Goal: Use online tool/utility: Utilize a website feature to perform a specific function

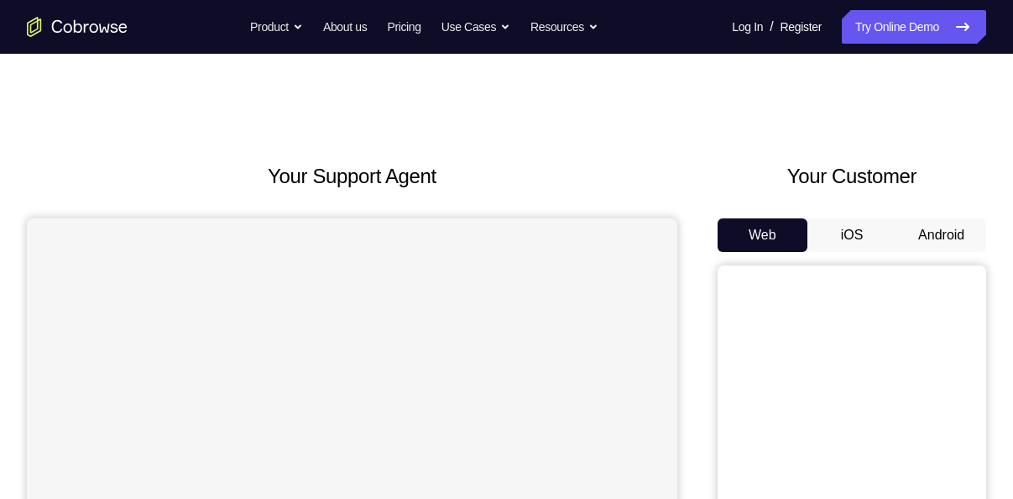
click at [939, 226] on button "Android" at bounding box center [942, 235] width 90 height 34
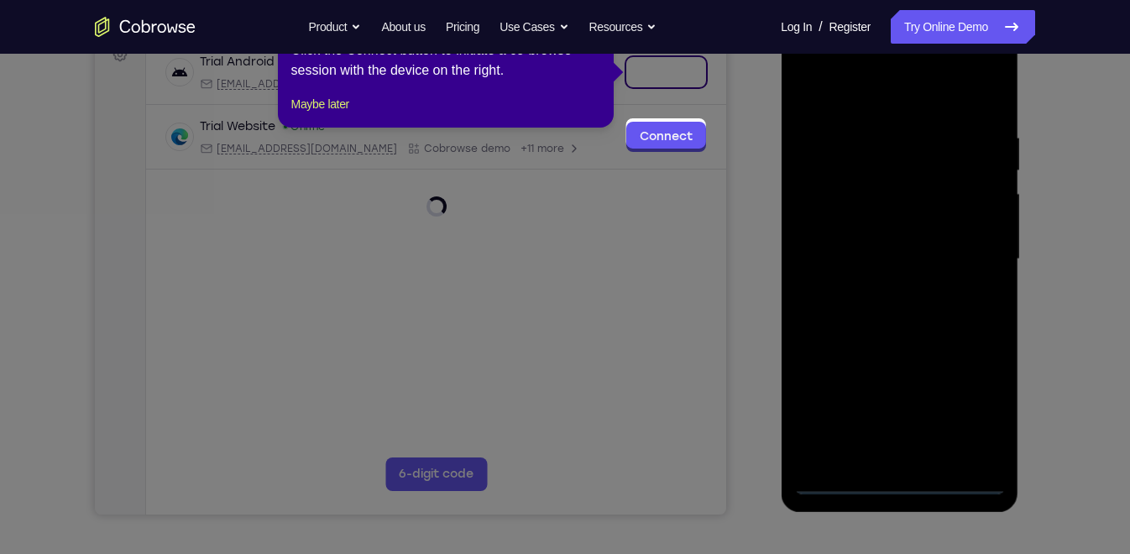
scroll to position [189, 0]
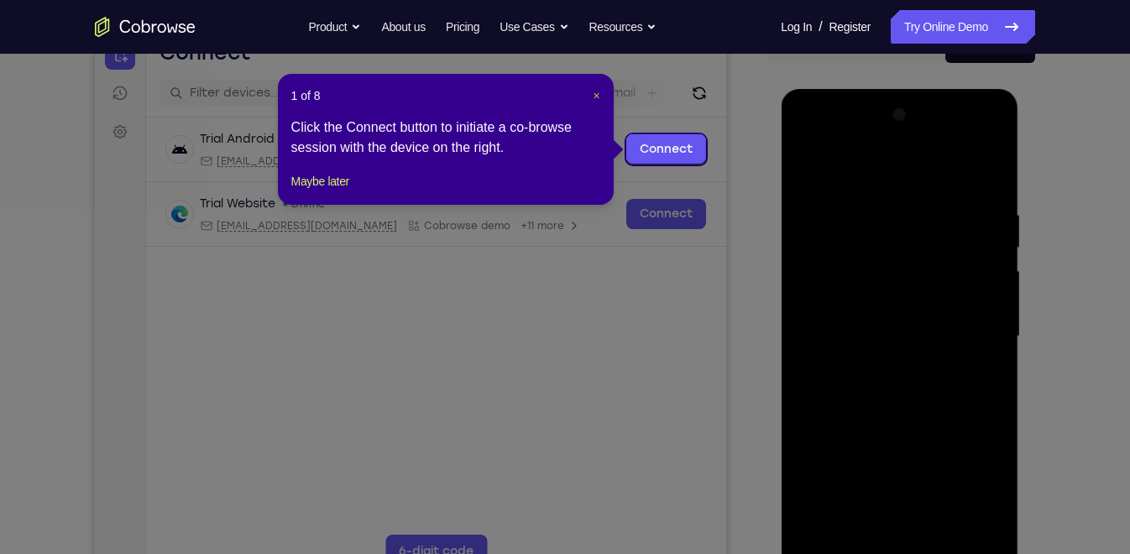
click at [596, 101] on span "×" at bounding box center [596, 95] width 7 height 13
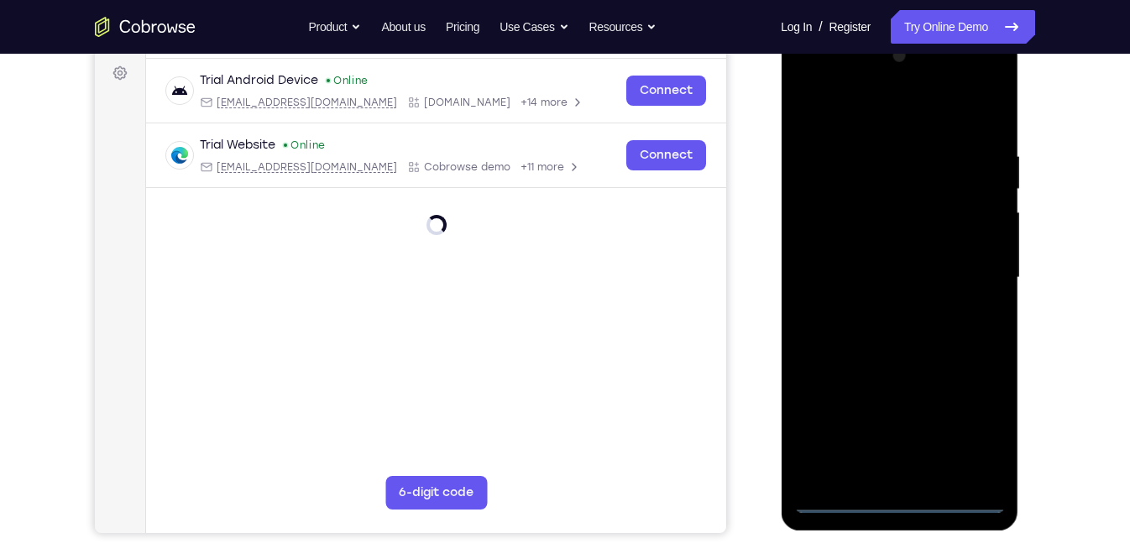
scroll to position [249, 0]
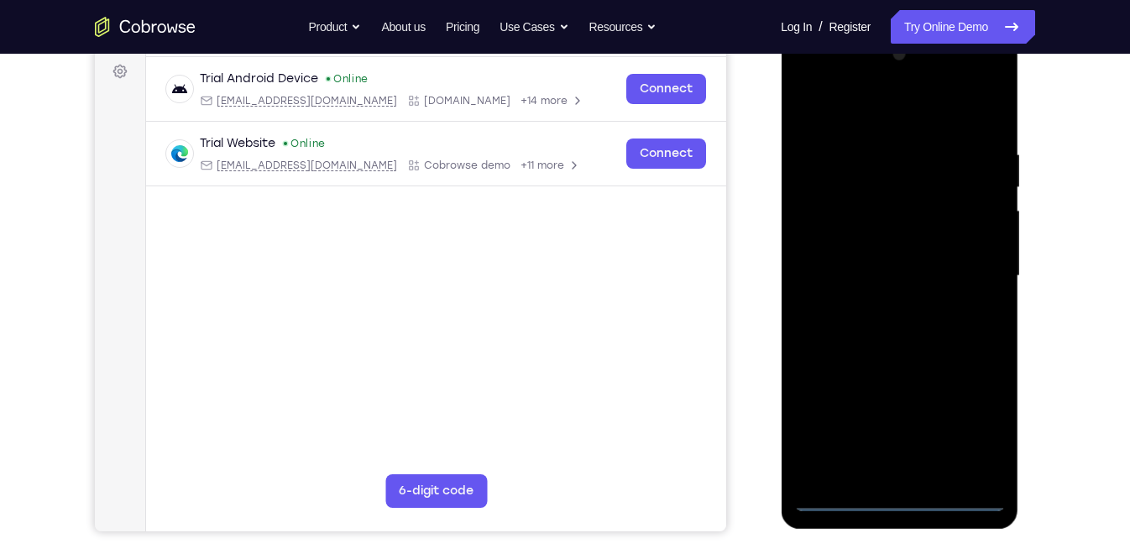
click at [893, 498] on div at bounding box center [900, 279] width 238 height 500
click at [901, 498] on div at bounding box center [899, 276] width 212 height 470
click at [979, 431] on div at bounding box center [899, 276] width 212 height 470
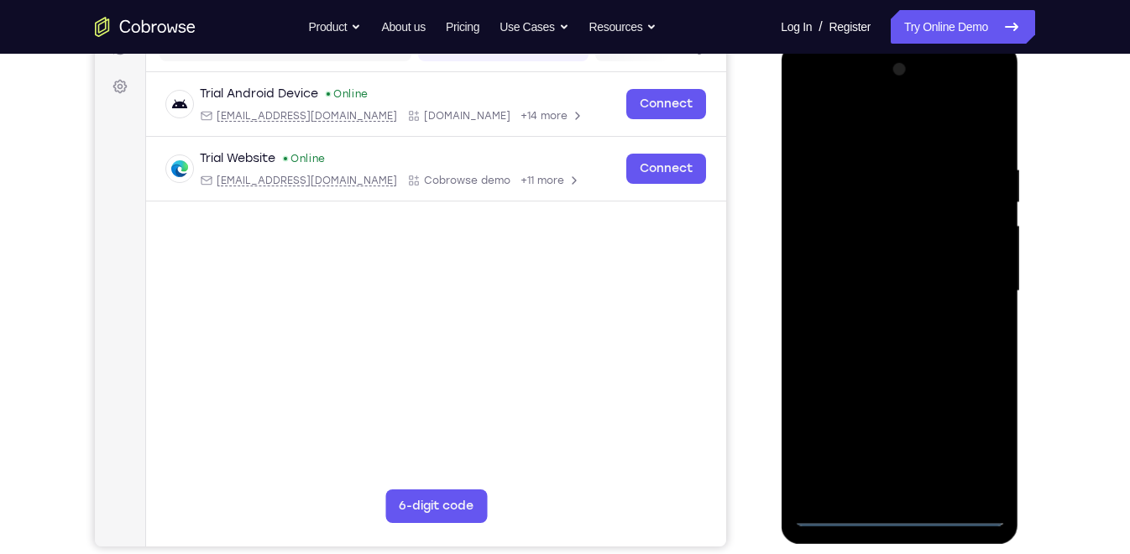
scroll to position [231, 0]
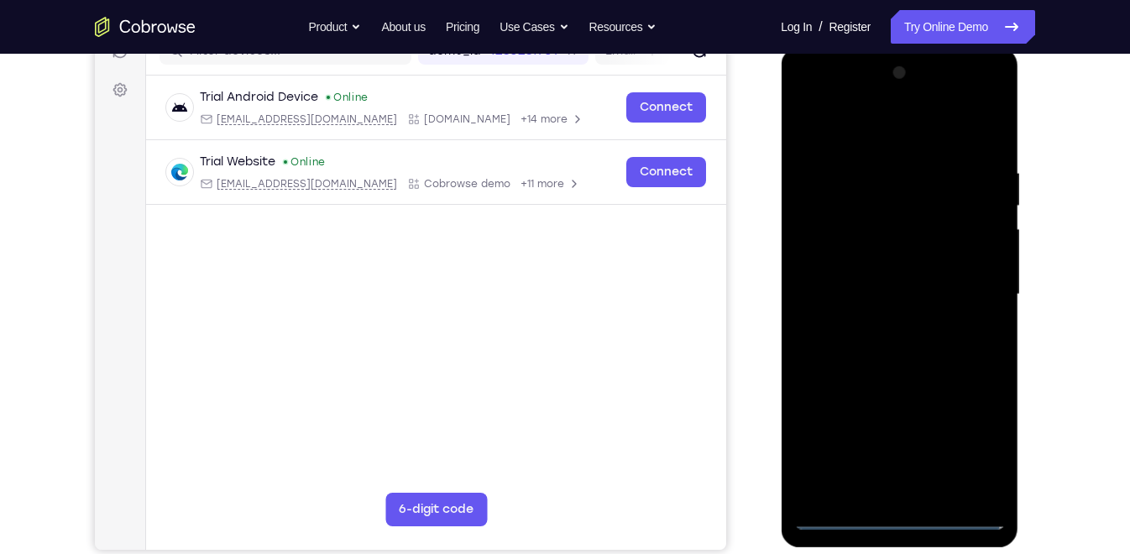
click at [872, 124] on div at bounding box center [899, 295] width 212 height 470
click at [973, 289] on div at bounding box center [899, 295] width 212 height 470
click at [886, 323] on div at bounding box center [899, 295] width 212 height 470
click at [868, 271] on div at bounding box center [899, 295] width 212 height 470
click at [869, 254] on div at bounding box center [899, 295] width 212 height 470
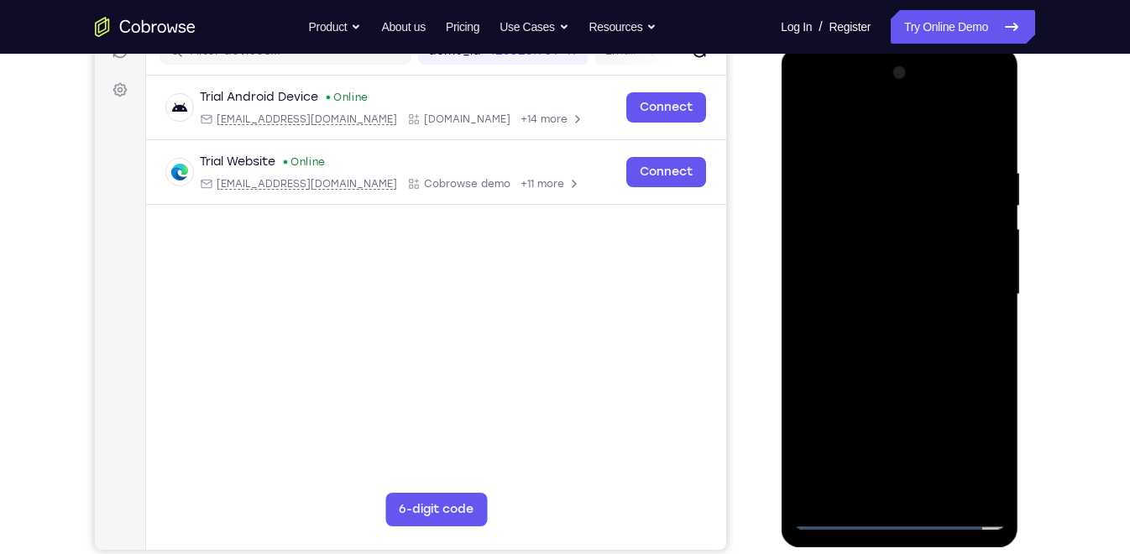
click at [877, 288] on div at bounding box center [899, 295] width 212 height 470
click at [911, 291] on div at bounding box center [899, 295] width 212 height 470
click at [895, 288] on div at bounding box center [899, 295] width 212 height 470
click at [908, 347] on div at bounding box center [899, 295] width 212 height 470
click at [911, 341] on div at bounding box center [899, 295] width 212 height 470
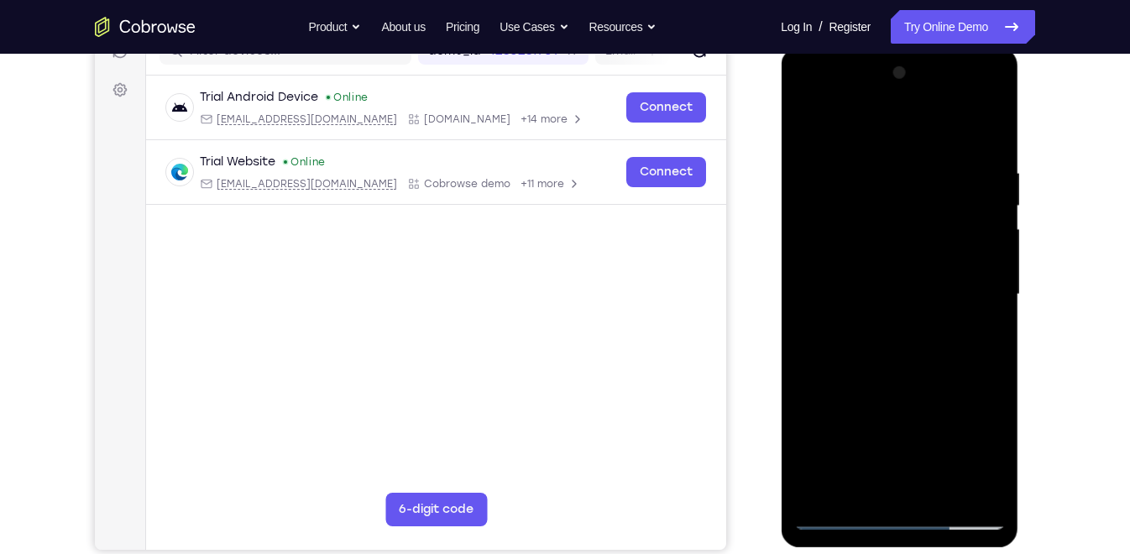
click at [881, 352] on div at bounding box center [899, 295] width 212 height 470
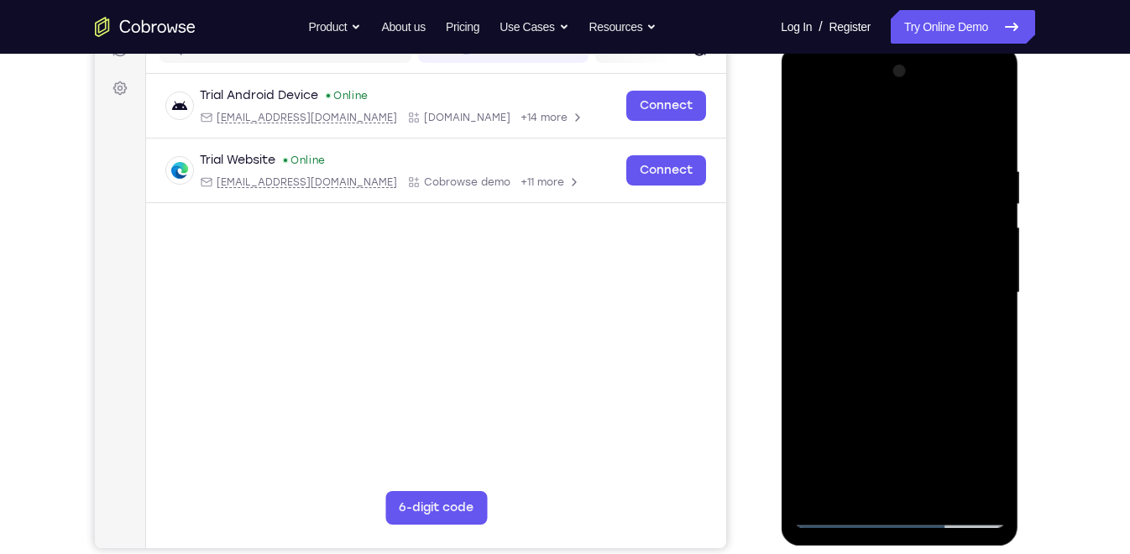
scroll to position [233, 0]
click at [901, 350] on div at bounding box center [899, 293] width 212 height 470
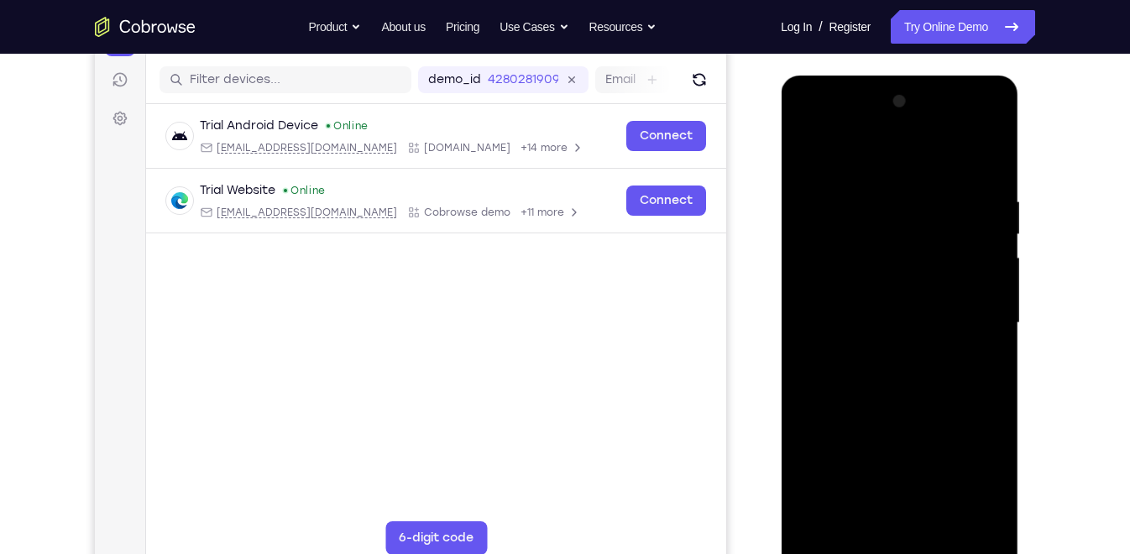
click at [911, 369] on div at bounding box center [899, 323] width 212 height 470
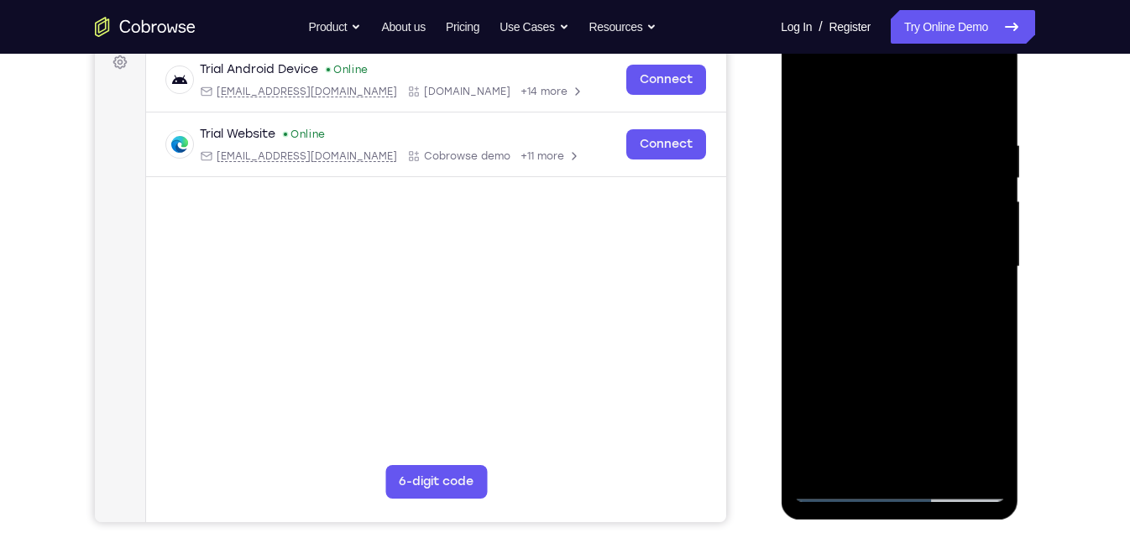
click at [894, 248] on div at bounding box center [899, 267] width 212 height 470
click at [875, 320] on div at bounding box center [899, 267] width 212 height 470
click at [882, 315] on div at bounding box center [899, 267] width 212 height 470
click at [882, 322] on div at bounding box center [899, 267] width 212 height 470
click at [839, 489] on div at bounding box center [899, 267] width 212 height 470
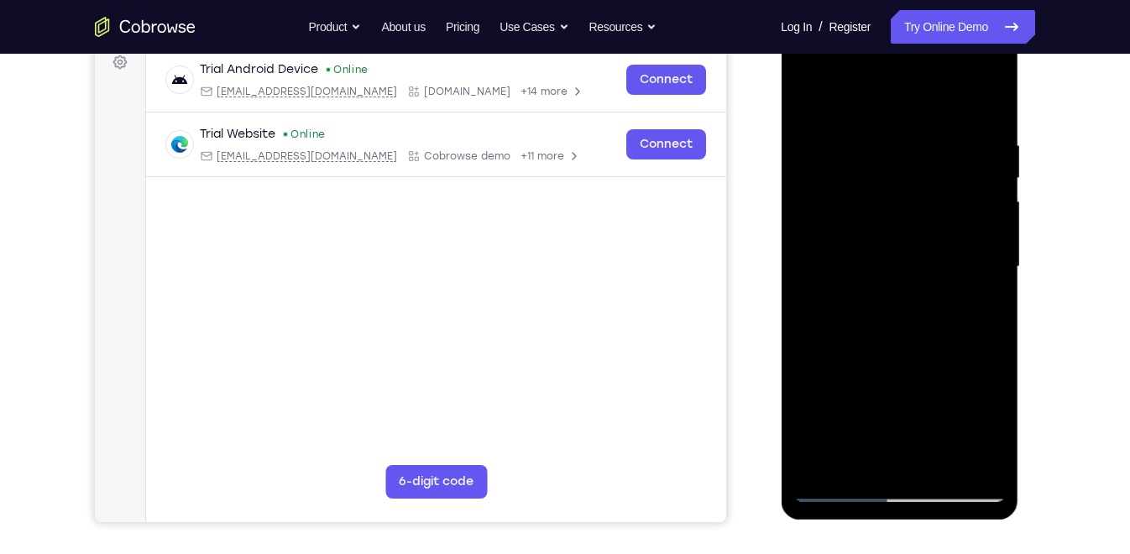
click at [839, 489] on div at bounding box center [899, 267] width 212 height 470
click at [891, 342] on div at bounding box center [899, 267] width 212 height 470
click at [991, 461] on div at bounding box center [899, 267] width 212 height 470
click at [944, 467] on div at bounding box center [899, 267] width 212 height 470
click at [895, 358] on div at bounding box center [899, 267] width 212 height 470
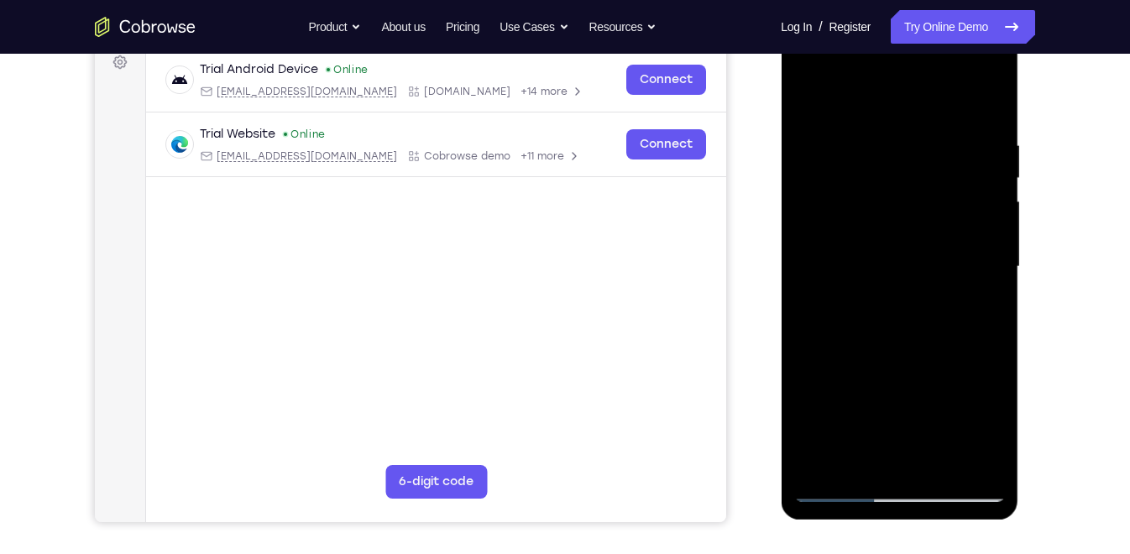
click at [843, 488] on div at bounding box center [899, 267] width 212 height 470
click at [989, 95] on div at bounding box center [899, 267] width 212 height 470
click at [946, 286] on div at bounding box center [899, 267] width 212 height 470
click at [839, 491] on div at bounding box center [899, 267] width 212 height 470
click at [930, 282] on div at bounding box center [899, 267] width 212 height 470
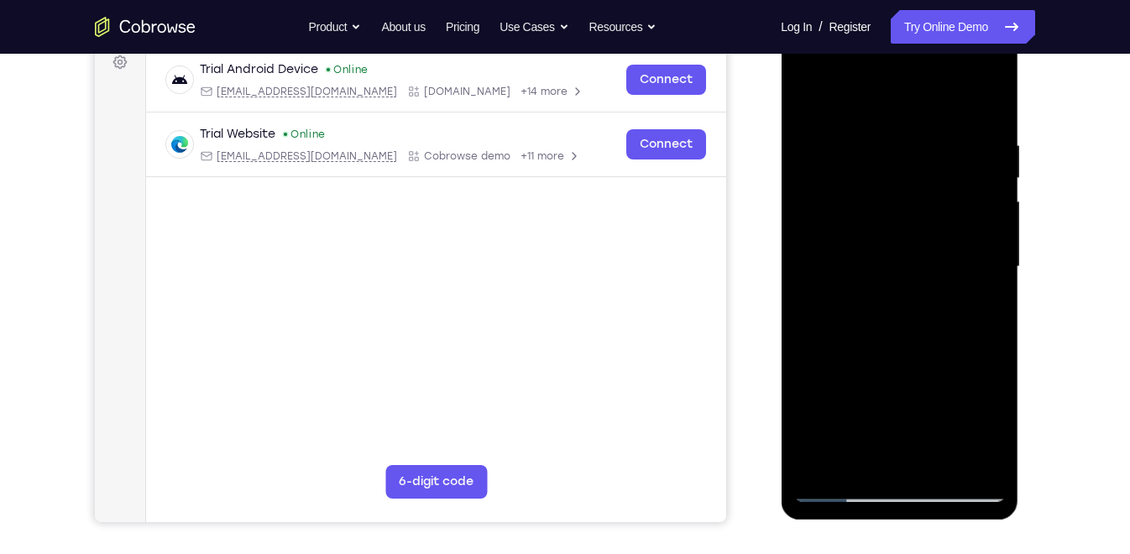
click at [965, 310] on div at bounding box center [899, 267] width 212 height 470
click at [836, 490] on div at bounding box center [899, 267] width 212 height 470
click at [963, 159] on div at bounding box center [899, 267] width 212 height 470
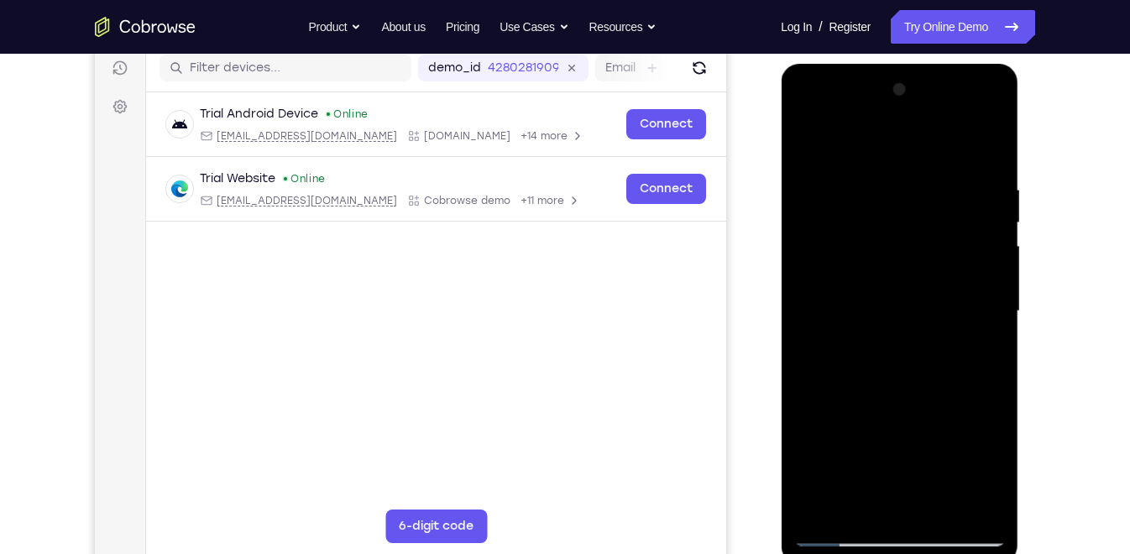
click at [992, 180] on div at bounding box center [899, 311] width 212 height 470
click at [996, 321] on div at bounding box center [899, 311] width 212 height 470
click at [844, 498] on div at bounding box center [899, 311] width 212 height 470
click at [857, 176] on div at bounding box center [899, 311] width 212 height 470
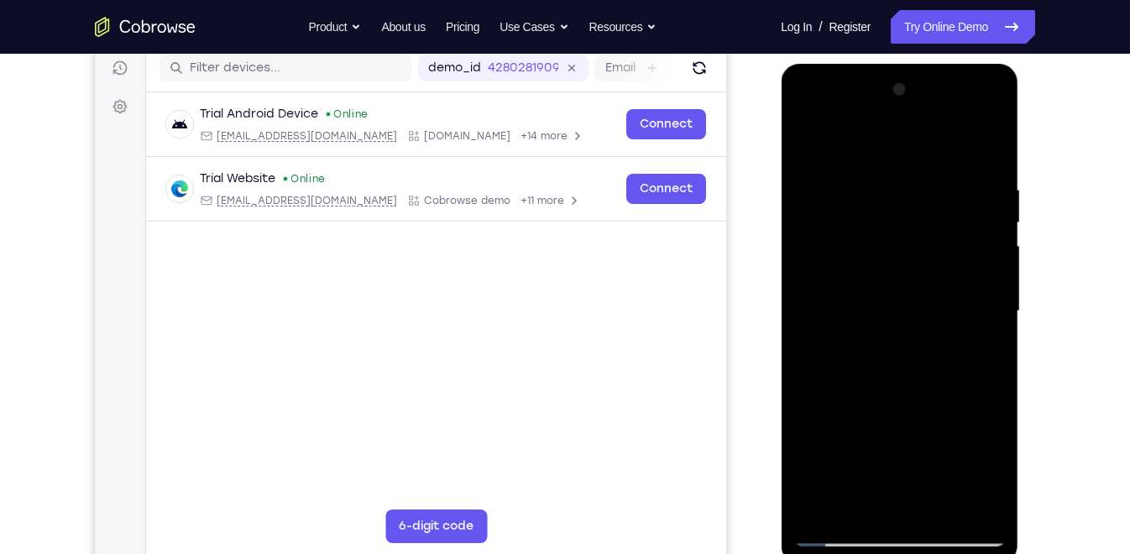
click at [838, 498] on div at bounding box center [899, 311] width 212 height 470
click at [876, 296] on div at bounding box center [899, 311] width 212 height 470
click at [898, 200] on div at bounding box center [899, 311] width 212 height 470
click at [839, 498] on div at bounding box center [899, 311] width 212 height 470
click at [840, 498] on div at bounding box center [899, 311] width 212 height 470
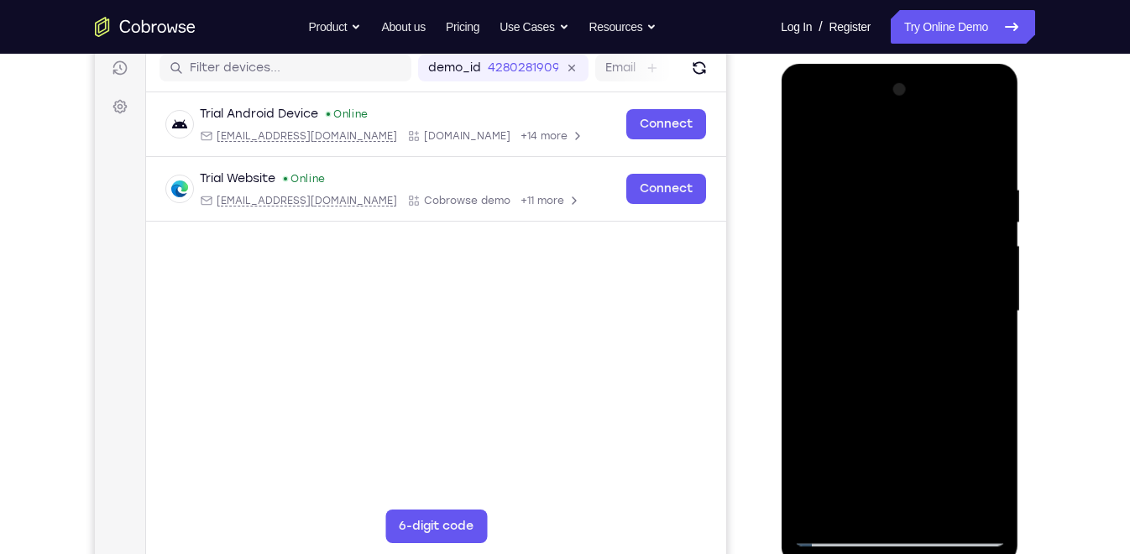
click at [872, 188] on div at bounding box center [899, 311] width 212 height 470
click at [841, 498] on div at bounding box center [899, 311] width 212 height 470
click at [802, 304] on div at bounding box center [899, 311] width 212 height 470
click at [809, 284] on div at bounding box center [899, 311] width 212 height 470
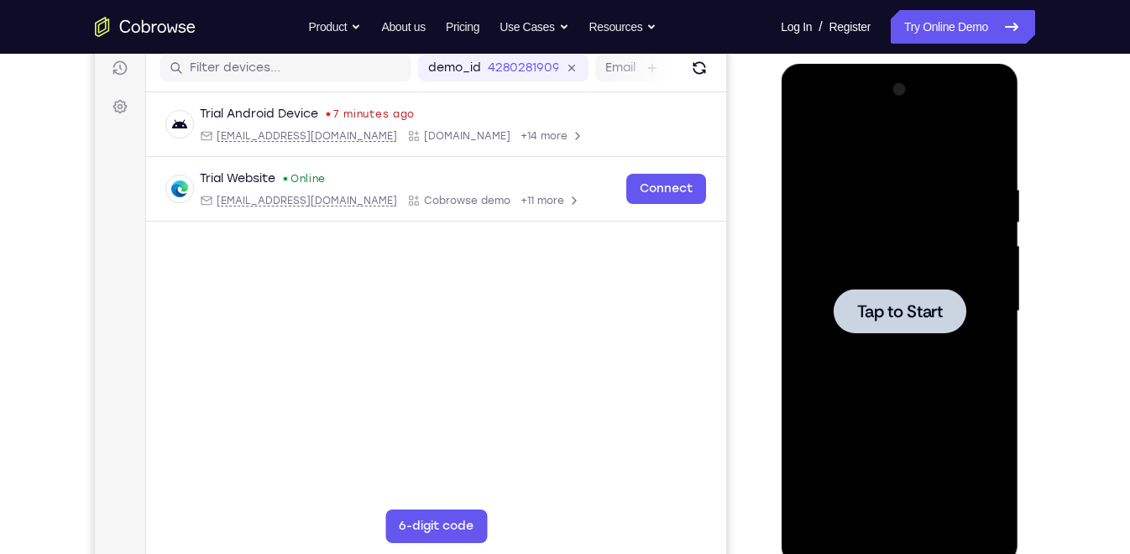
click at [893, 305] on span "Tap to Start" at bounding box center [899, 311] width 86 height 17
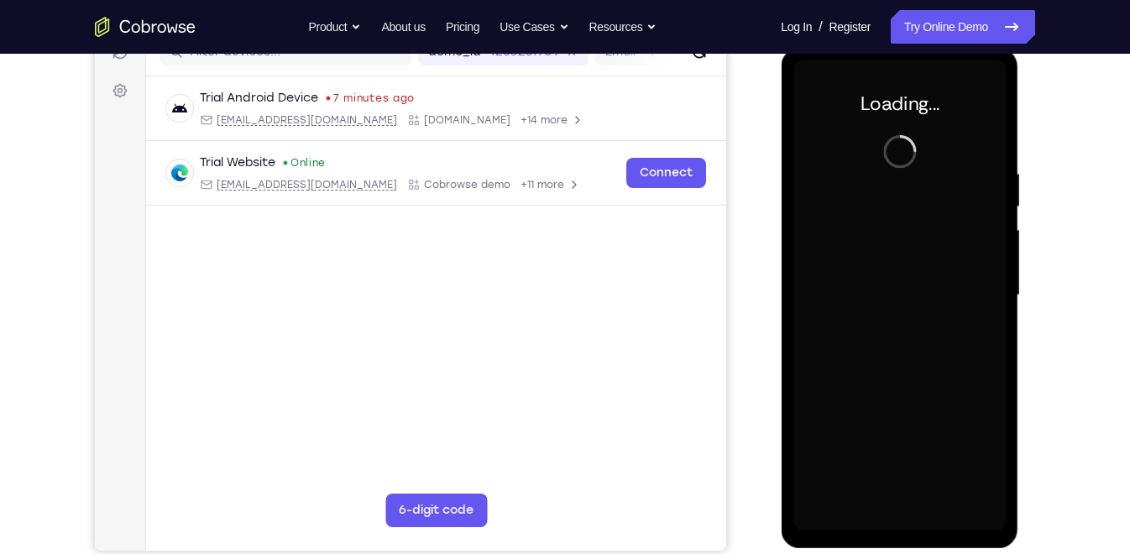
scroll to position [238, 0]
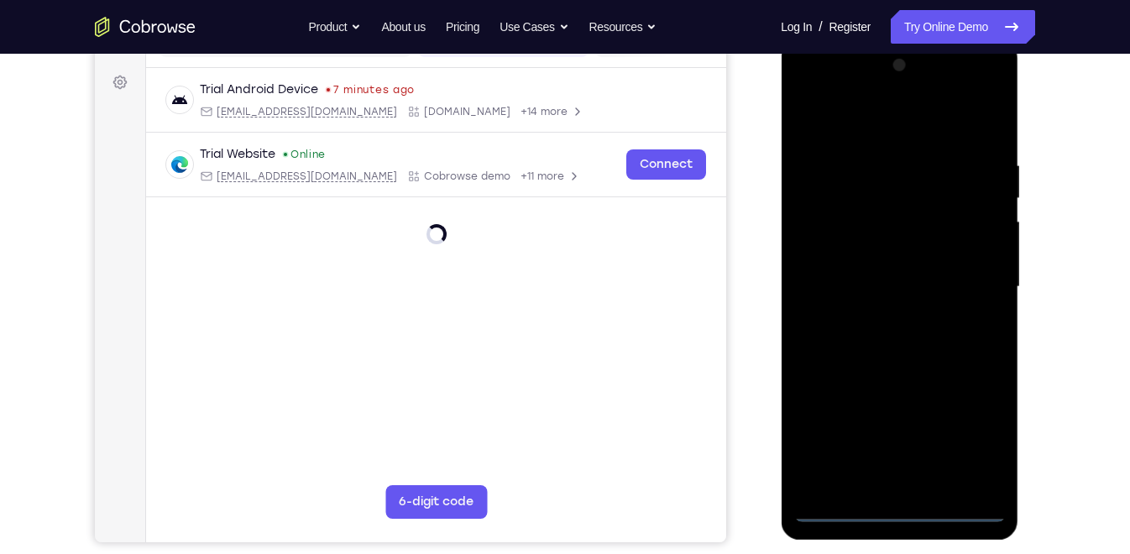
click at [894, 498] on div at bounding box center [899, 287] width 212 height 470
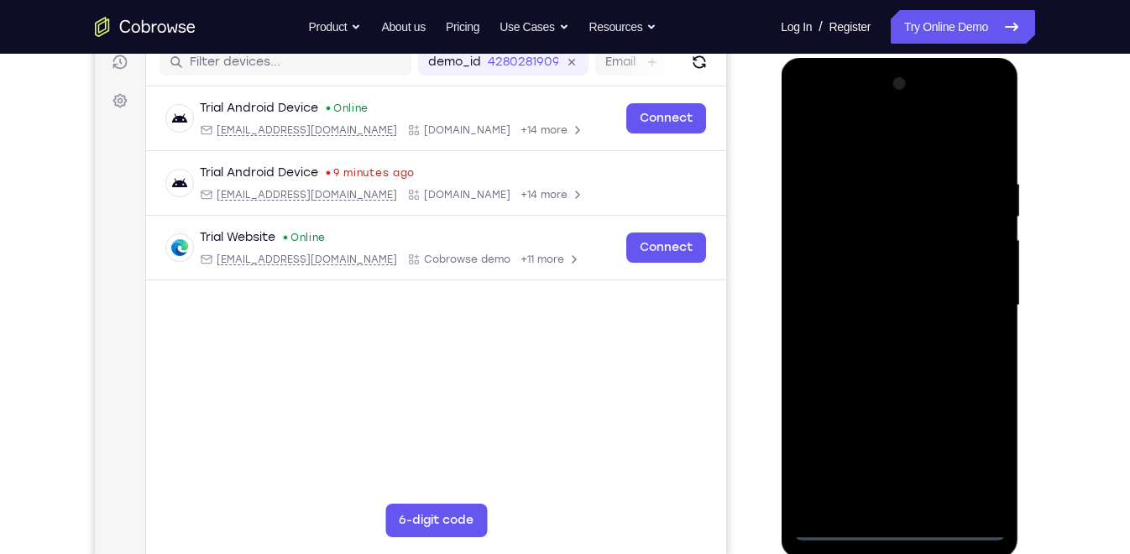
scroll to position [219, 0]
click at [959, 464] on div at bounding box center [899, 306] width 212 height 470
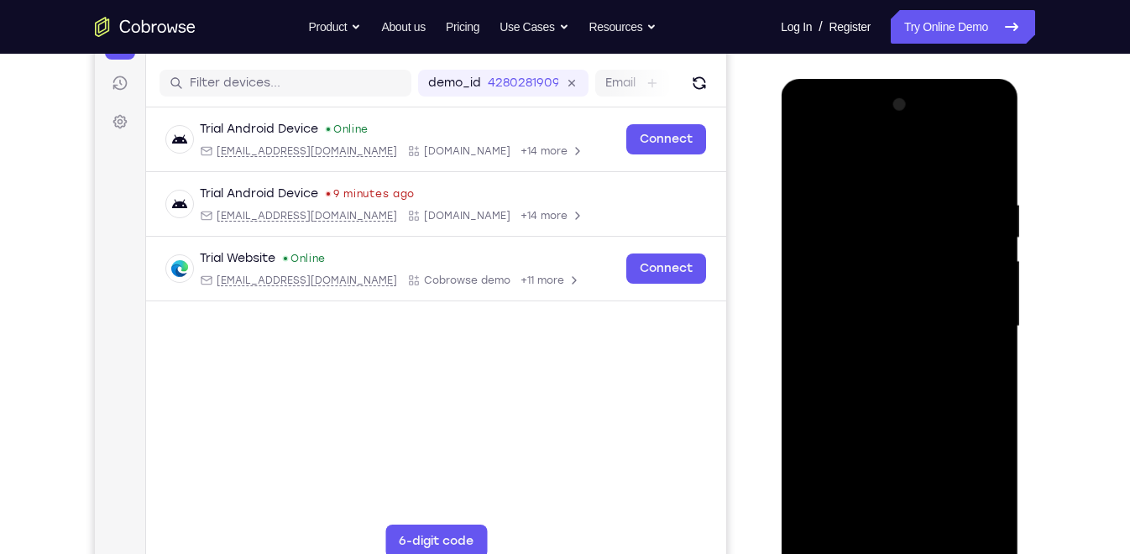
click at [874, 154] on div at bounding box center [899, 326] width 212 height 470
click at [824, 273] on div at bounding box center [899, 326] width 212 height 470
click at [867, 330] on div at bounding box center [899, 326] width 212 height 470
click at [879, 307] on div at bounding box center [899, 326] width 212 height 470
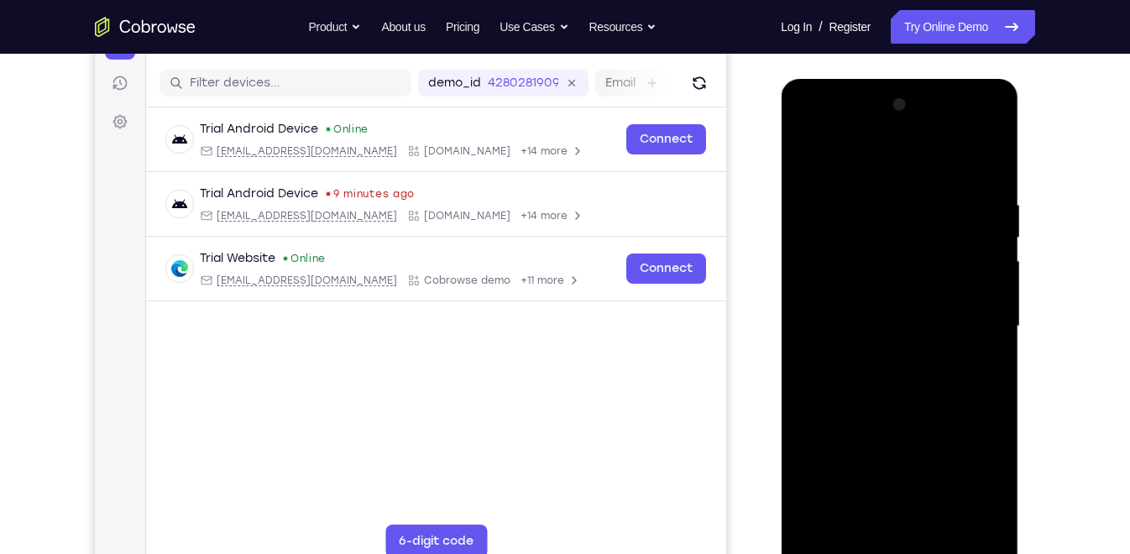
click at [897, 348] on div at bounding box center [899, 326] width 212 height 470
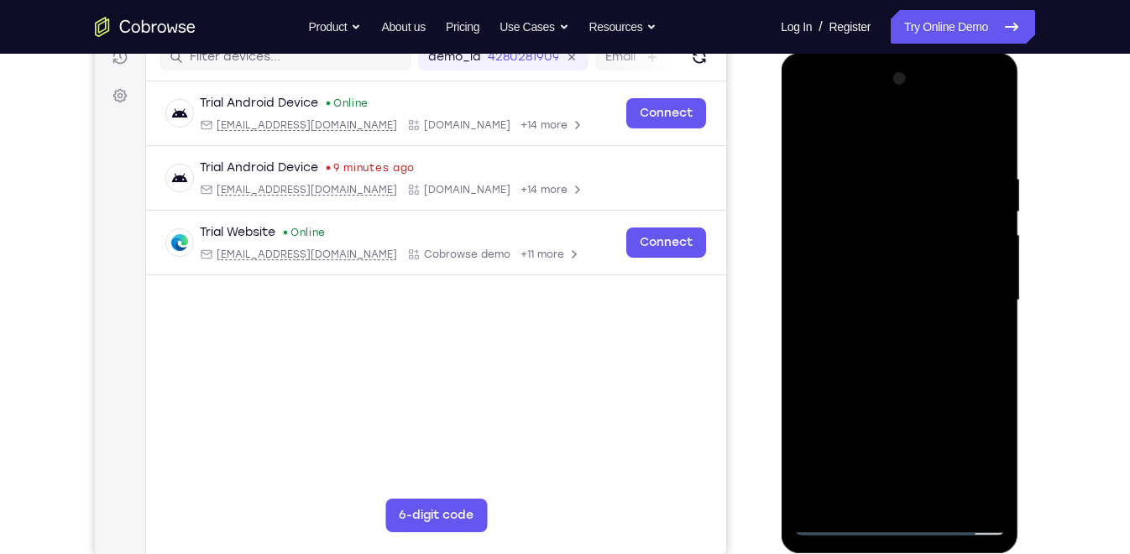
scroll to position [234, 0]
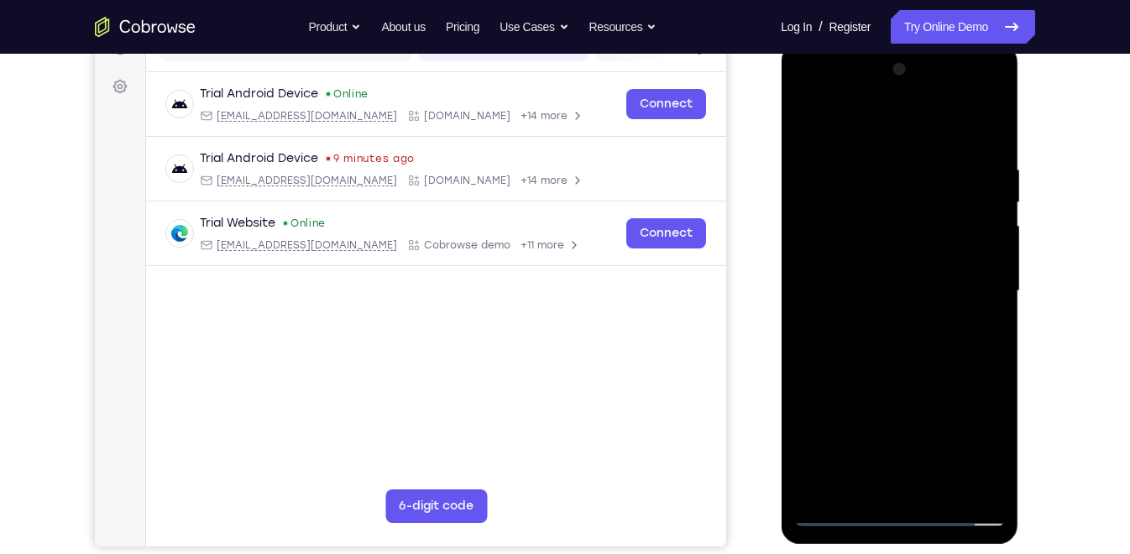
click at [889, 301] on div at bounding box center [899, 291] width 212 height 470
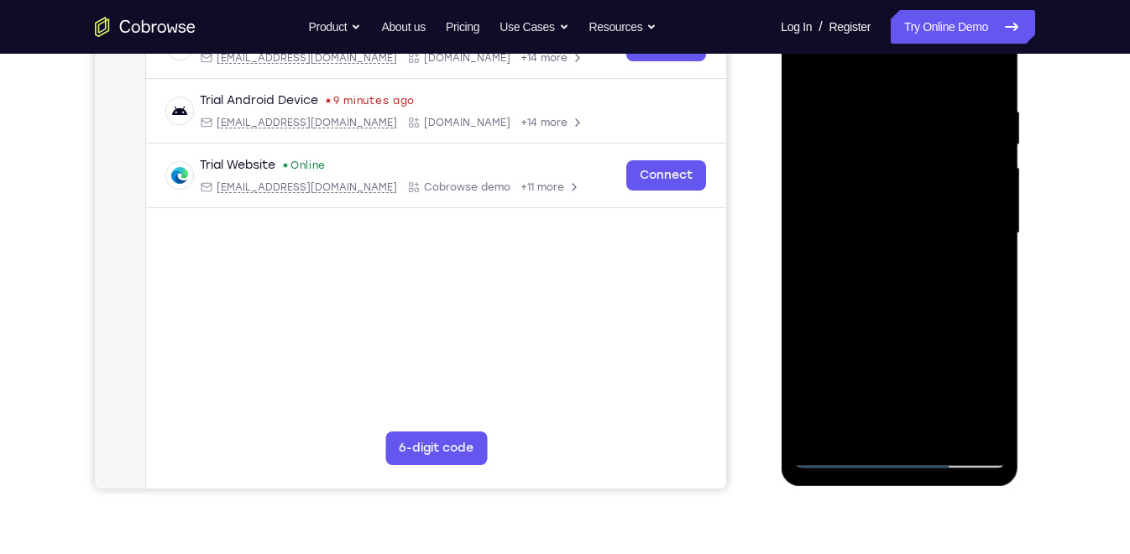
scroll to position [292, 0]
click at [839, 455] on div at bounding box center [899, 233] width 212 height 470
click at [881, 302] on div at bounding box center [899, 233] width 212 height 470
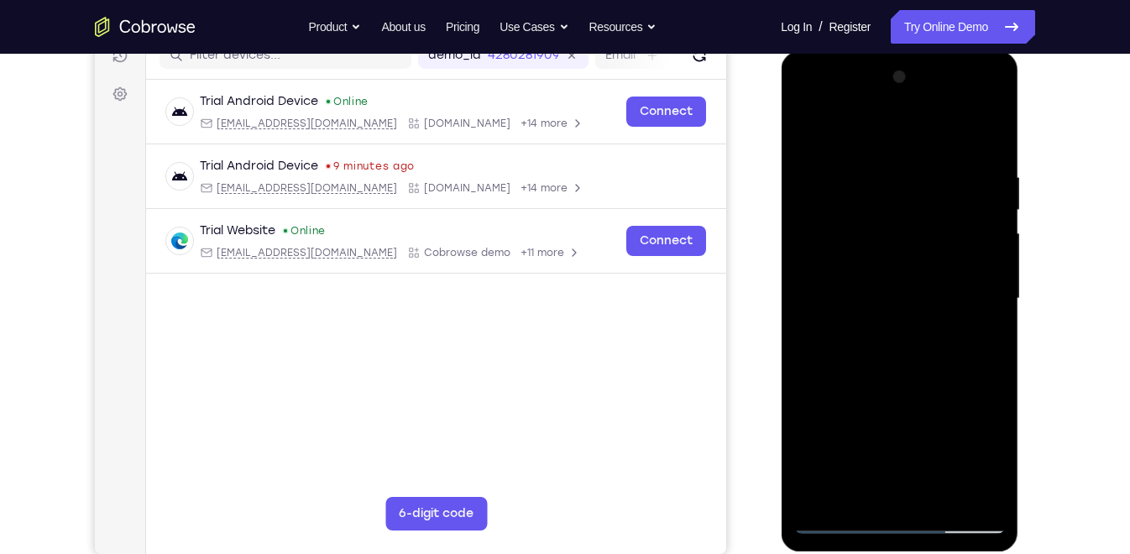
scroll to position [233, 0]
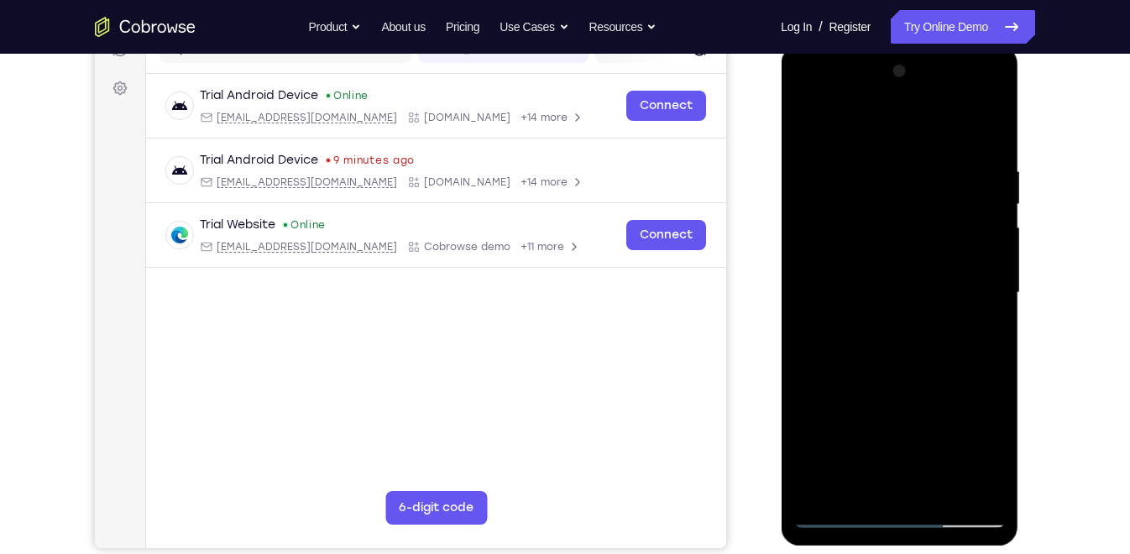
click at [912, 348] on div at bounding box center [899, 293] width 212 height 470
click at [855, 141] on div at bounding box center [899, 293] width 212 height 470
click at [824, 238] on div at bounding box center [899, 293] width 212 height 470
click at [849, 264] on div at bounding box center [899, 293] width 212 height 470
click at [858, 457] on div at bounding box center [899, 293] width 212 height 470
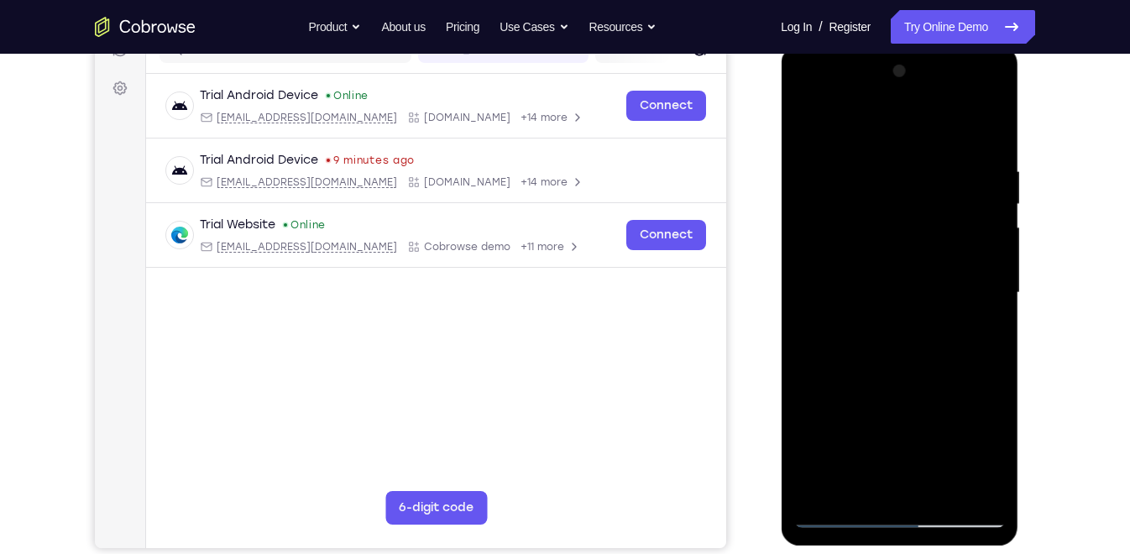
click at [838, 498] on div at bounding box center [899, 293] width 212 height 470
click at [823, 287] on div at bounding box center [899, 293] width 212 height 470
click at [852, 308] on div at bounding box center [899, 293] width 212 height 470
click at [850, 464] on div at bounding box center [899, 293] width 212 height 470
click at [841, 498] on div at bounding box center [899, 293] width 212 height 470
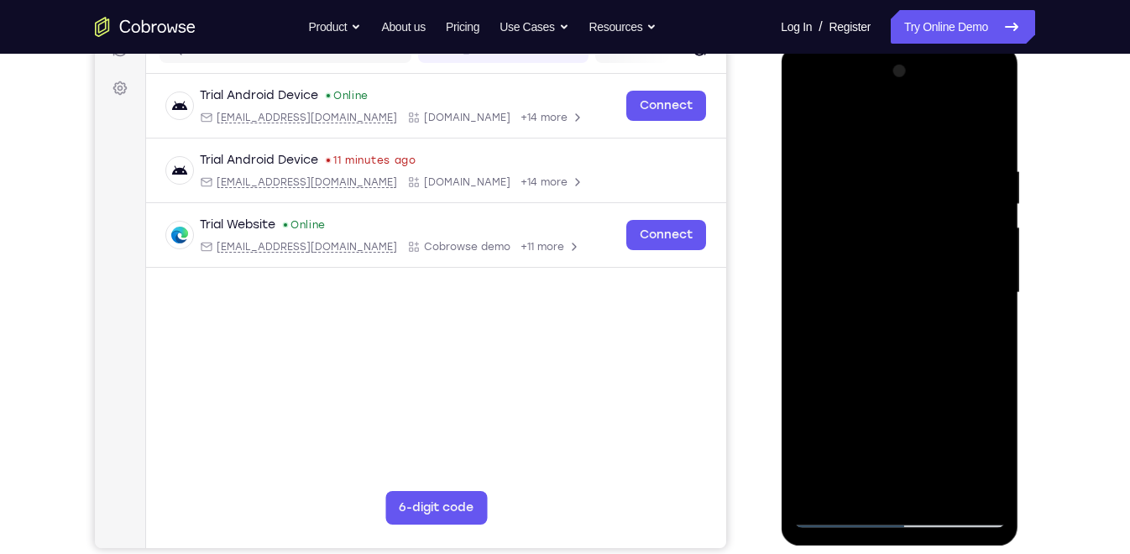
click at [832, 246] on div at bounding box center [899, 293] width 212 height 470
click at [850, 264] on div at bounding box center [899, 293] width 212 height 470
click at [845, 451] on div at bounding box center [899, 293] width 212 height 470
drag, startPoint x: 899, startPoint y: 202, endPoint x: 891, endPoint y: 375, distance: 173.1
click at [891, 375] on div at bounding box center [899, 293] width 212 height 470
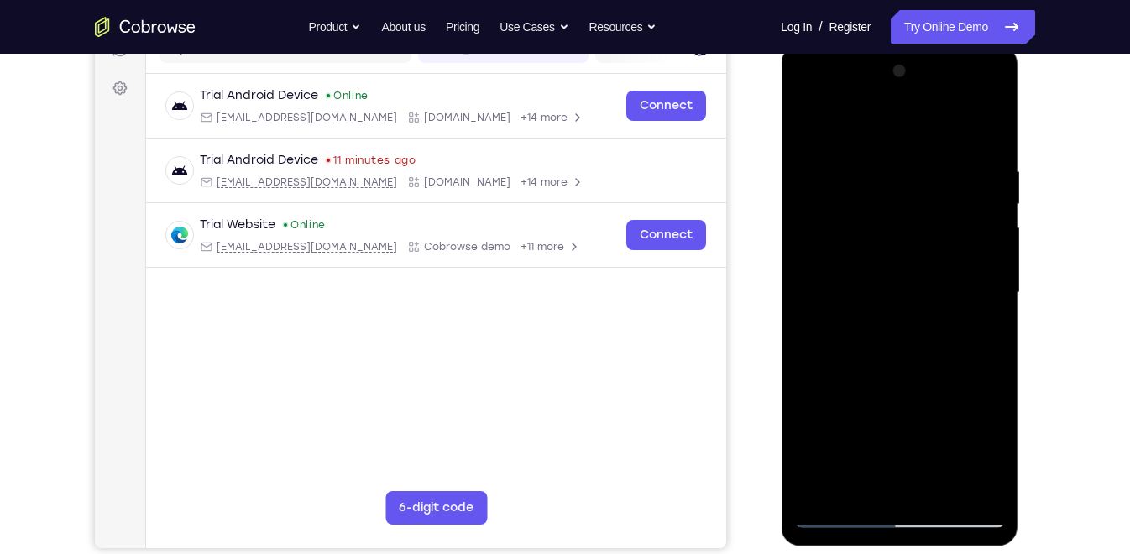
click at [844, 498] on div at bounding box center [899, 293] width 212 height 470
click at [818, 235] on div at bounding box center [899, 293] width 212 height 470
click at [928, 310] on div at bounding box center [899, 293] width 212 height 470
click at [851, 342] on div at bounding box center [899, 293] width 212 height 470
click at [994, 315] on div at bounding box center [899, 293] width 212 height 470
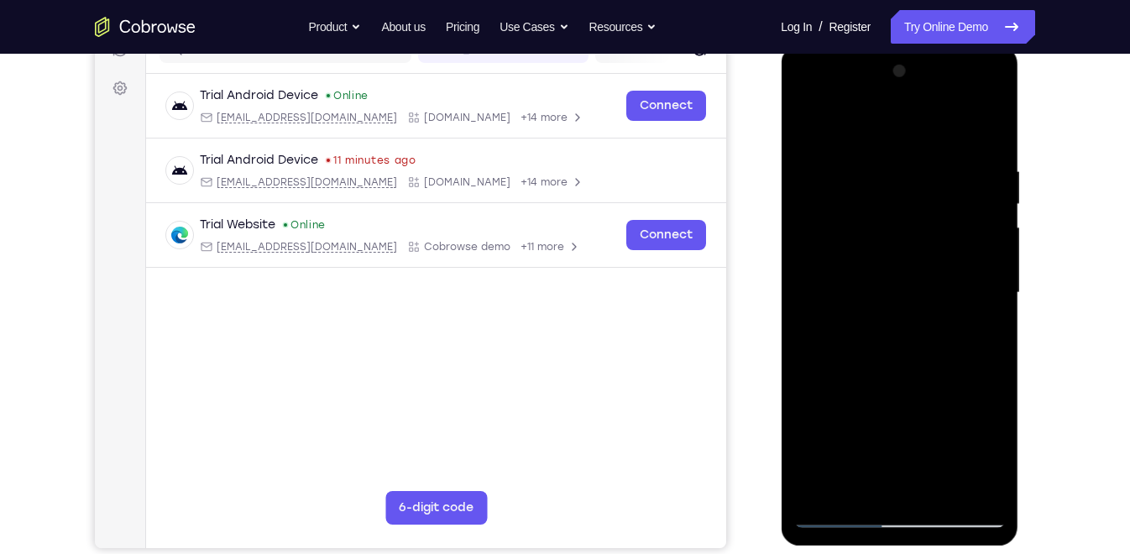
click at [992, 139] on div at bounding box center [899, 293] width 212 height 470
click at [957, 307] on div at bounding box center [899, 293] width 212 height 470
click at [840, 344] on div at bounding box center [899, 293] width 212 height 470
click at [991, 129] on div at bounding box center [899, 293] width 212 height 470
click at [829, 310] on div at bounding box center [899, 293] width 212 height 470
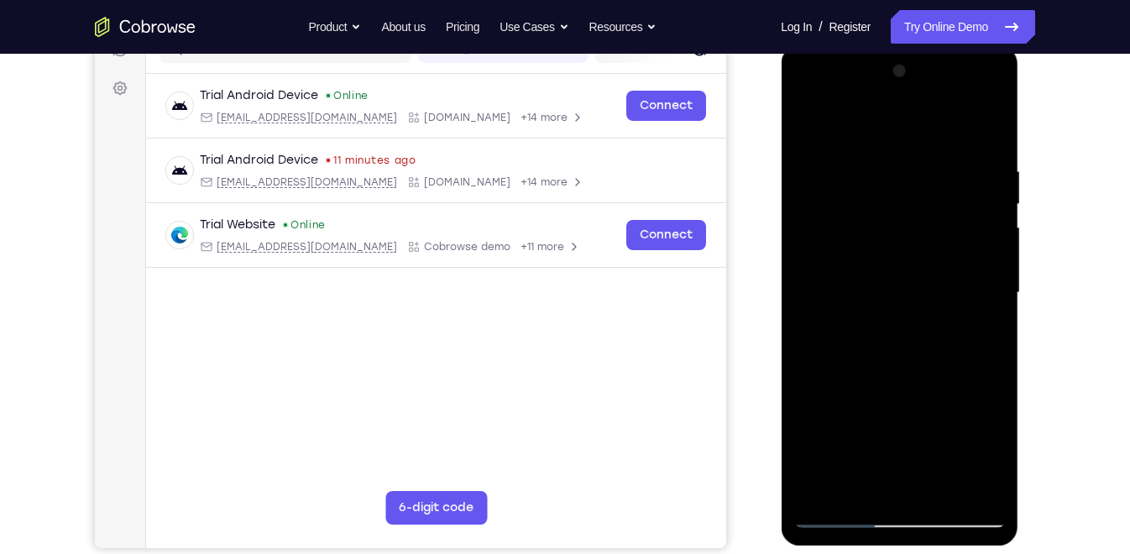
click at [991, 141] on div at bounding box center [899, 293] width 212 height 470
click at [854, 340] on div at bounding box center [899, 293] width 212 height 470
click at [870, 451] on div at bounding box center [899, 293] width 212 height 470
click at [852, 213] on div at bounding box center [899, 293] width 212 height 470
click at [994, 307] on div at bounding box center [899, 293] width 212 height 470
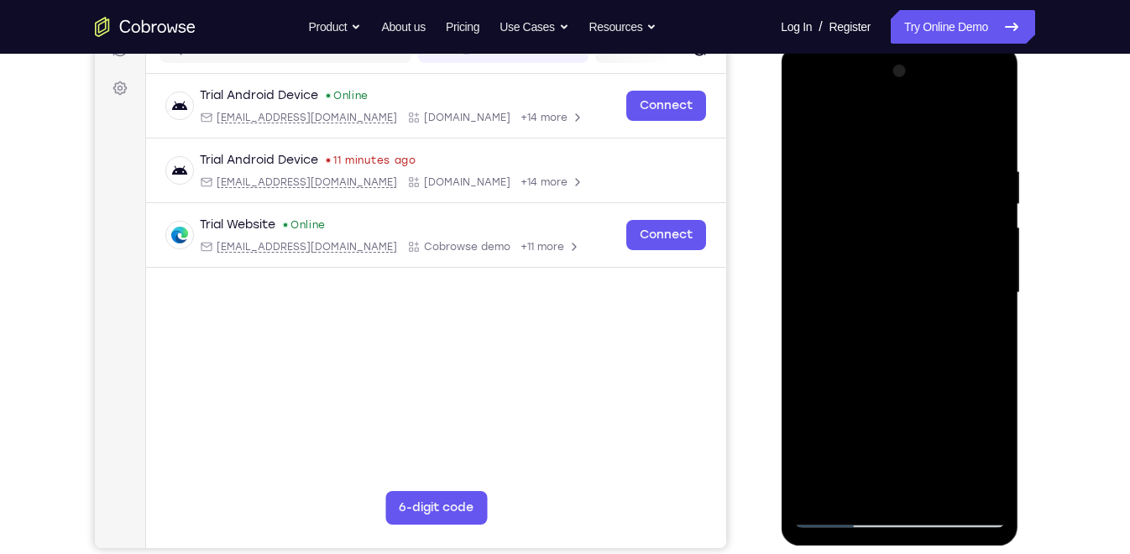
click at [994, 307] on div at bounding box center [899, 293] width 212 height 470
click at [996, 302] on div at bounding box center [899, 293] width 212 height 470
click at [805, 301] on div at bounding box center [899, 293] width 212 height 470
click at [990, 306] on div at bounding box center [899, 293] width 212 height 470
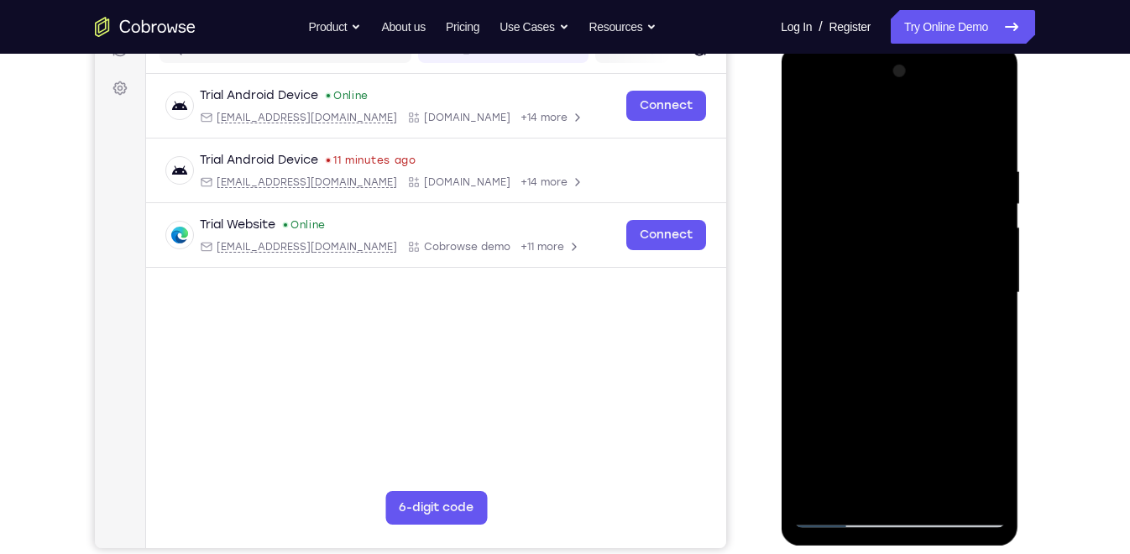
click at [990, 306] on div at bounding box center [899, 293] width 212 height 470
click at [806, 120] on div at bounding box center [899, 293] width 212 height 470
click at [833, 498] on div at bounding box center [899, 293] width 212 height 470
click at [841, 498] on div at bounding box center [899, 293] width 212 height 470
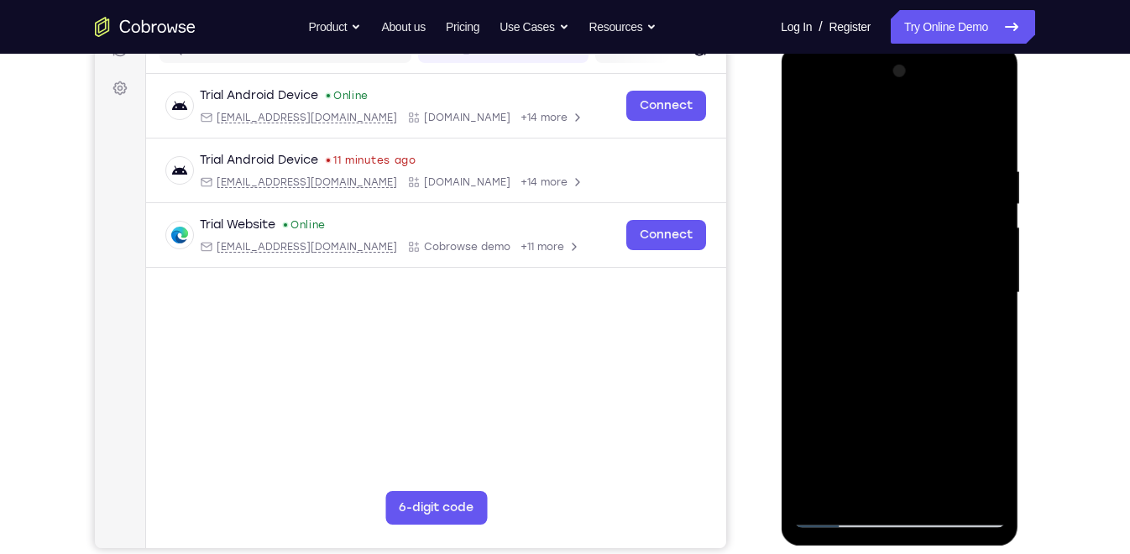
click at [841, 498] on div at bounding box center [899, 293] width 212 height 470
click at [956, 123] on div at bounding box center [899, 293] width 212 height 470
click at [926, 274] on div at bounding box center [899, 293] width 212 height 470
click at [833, 498] on div at bounding box center [899, 293] width 212 height 470
click at [930, 326] on div at bounding box center [899, 293] width 212 height 470
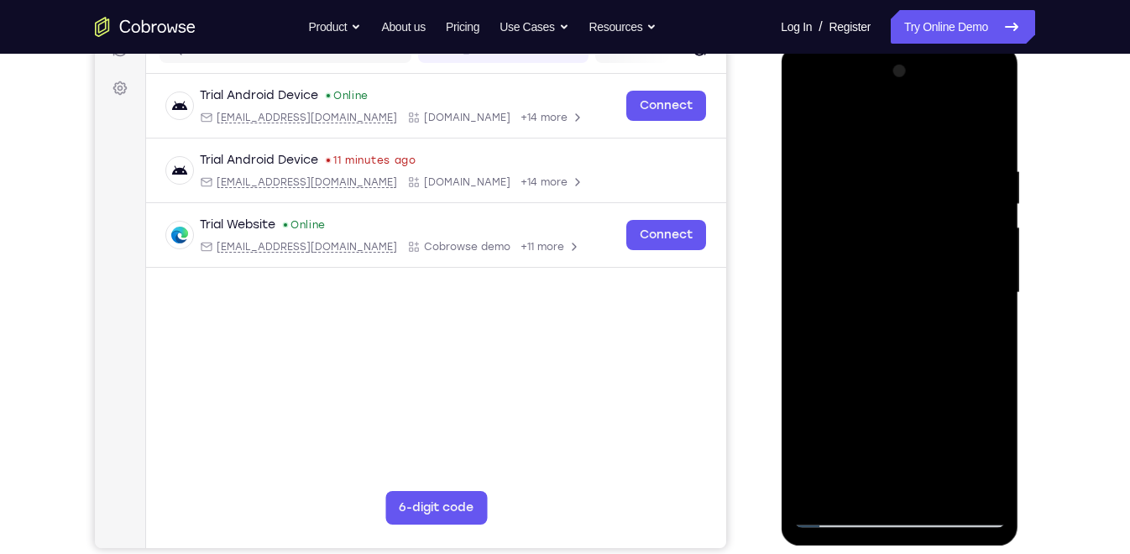
click at [839, 498] on div at bounding box center [899, 293] width 212 height 470
click at [947, 346] on div at bounding box center [899, 293] width 212 height 470
click at [837, 217] on div at bounding box center [899, 293] width 212 height 470
click at [845, 480] on div at bounding box center [899, 293] width 212 height 470
click at [837, 498] on div at bounding box center [899, 293] width 212 height 470
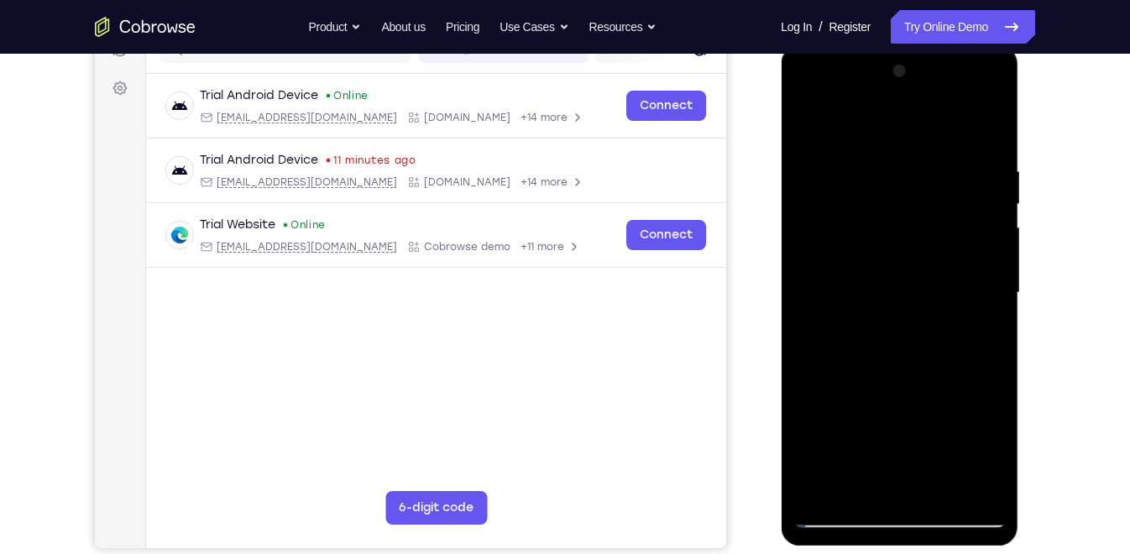
click at [837, 498] on div at bounding box center [899, 293] width 212 height 470
click at [838, 498] on div at bounding box center [899, 293] width 212 height 470
click at [913, 311] on div at bounding box center [899, 293] width 212 height 470
click at [839, 498] on div at bounding box center [899, 293] width 212 height 470
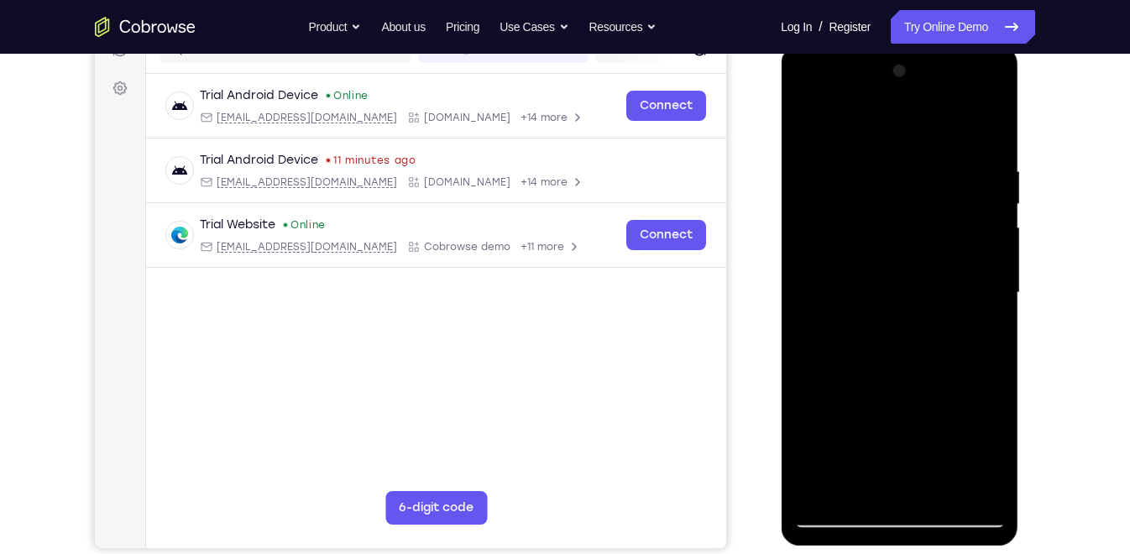
scroll to position [196, 0]
